Goal: Check status

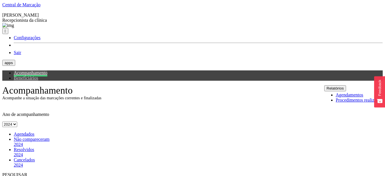
click at [346, 85] on button "Relatórios" at bounding box center [335, 88] width 22 height 6
drag, startPoint x: 301, startPoint y: 60, endPoint x: 306, endPoint y: 53, distance: 8.4
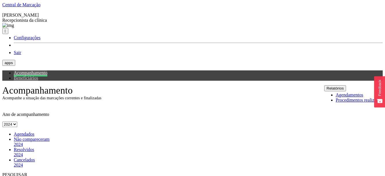
click at [346, 85] on button "Relatórios" at bounding box center [335, 88] width 22 height 6
click at [2, 11] on img at bounding box center [2, 11] width 0 height 0
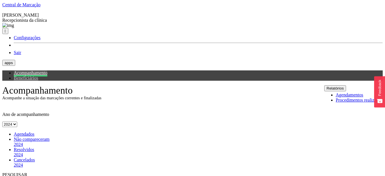
click at [2, 11] on img at bounding box center [2, 11] width 0 height 0
click at [19, 132] on span "Agendados" at bounding box center [24, 134] width 21 height 5
